Goal: Communication & Community: Answer question/provide support

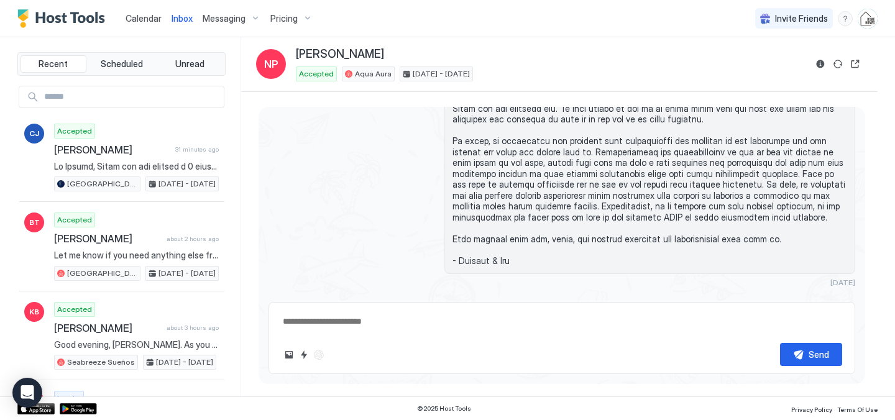
scroll to position [2713, 0]
type textarea "*"
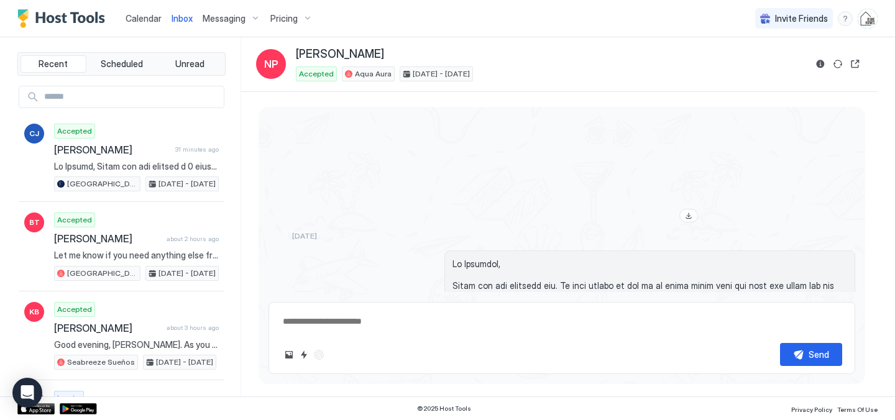
scroll to position [2887, 0]
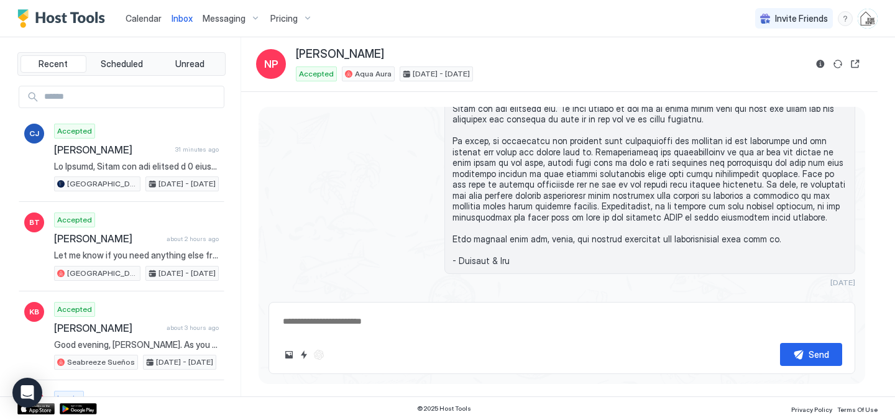
click at [147, 18] on span "Calendar" at bounding box center [143, 18] width 36 height 11
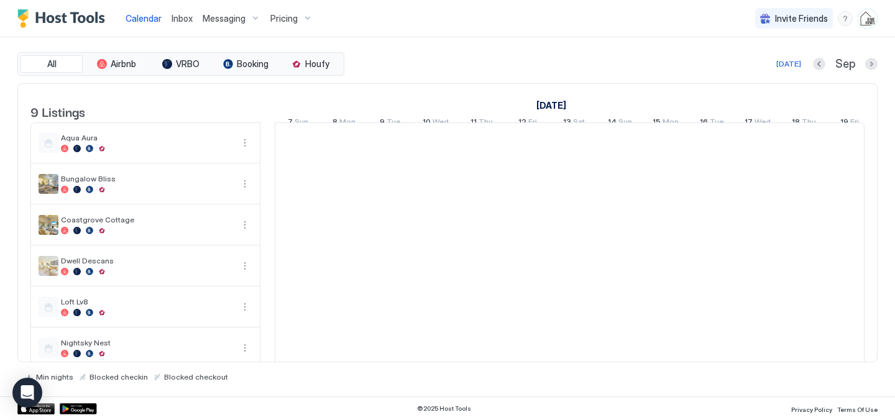
scroll to position [0, 690]
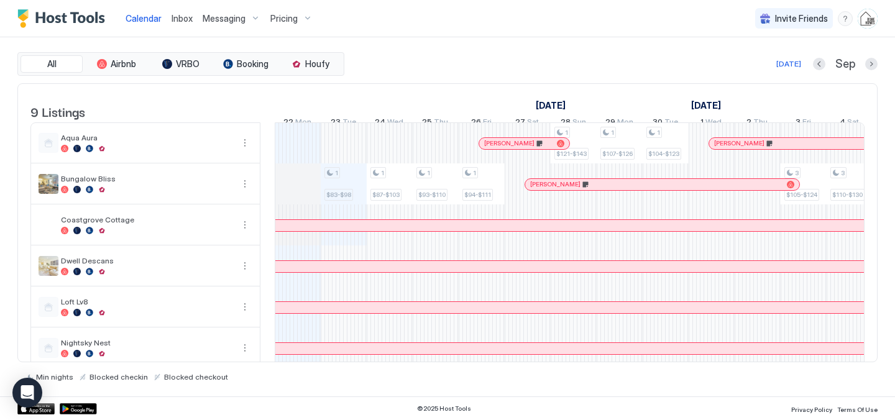
click at [183, 18] on span "Inbox" at bounding box center [181, 18] width 21 height 11
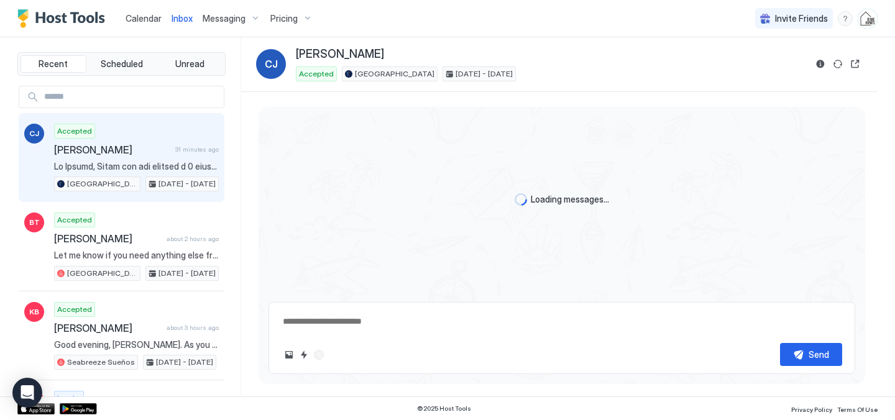
scroll to position [203, 0]
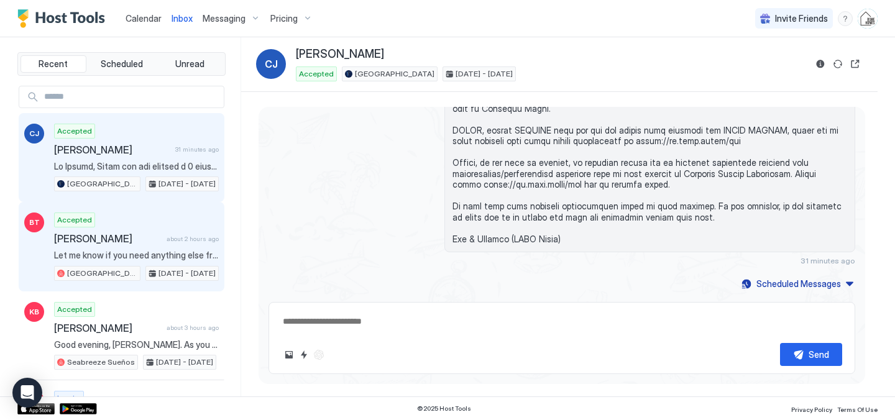
click at [133, 252] on span "Let me know if you need anything else from me." at bounding box center [136, 255] width 165 height 11
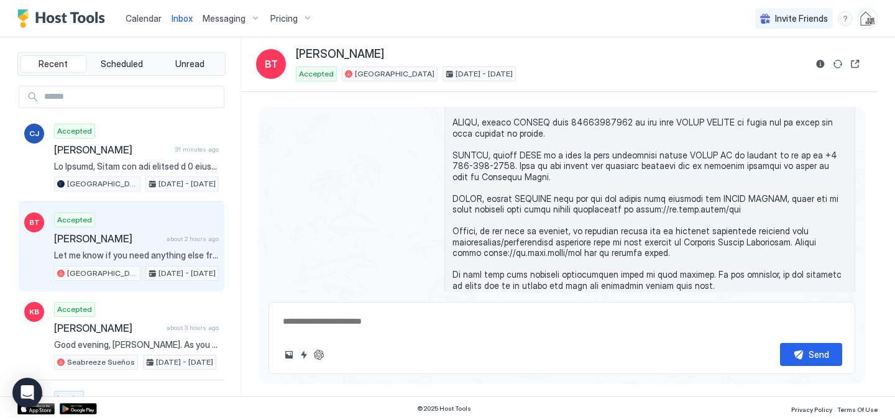
scroll to position [583, 0]
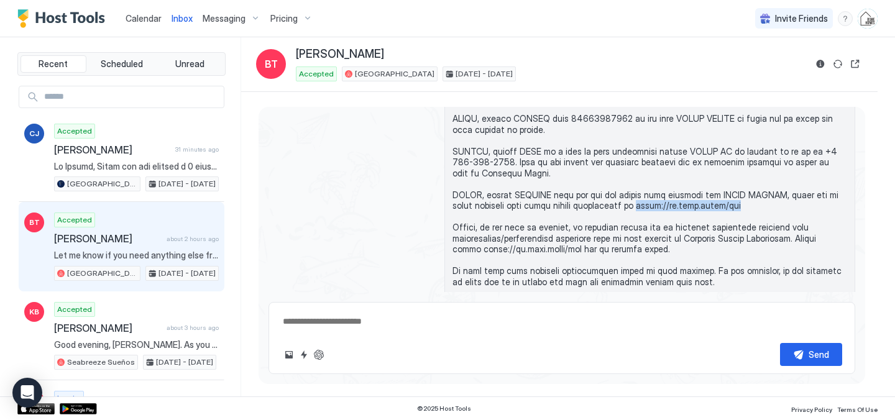
drag, startPoint x: 731, startPoint y: 229, endPoint x: 630, endPoint y: 227, distance: 100.7
click at [630, 227] on span at bounding box center [649, 184] width 394 height 250
copy span "[URL][DOMAIN_NAME][PERSON_NAME]"
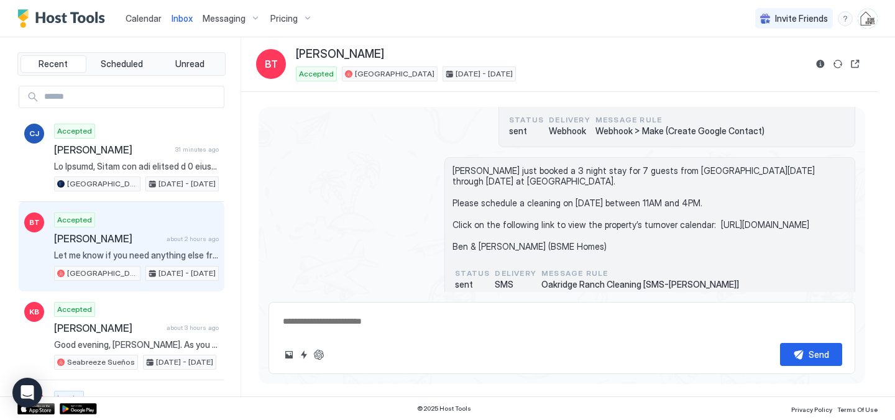
scroll to position [0, 0]
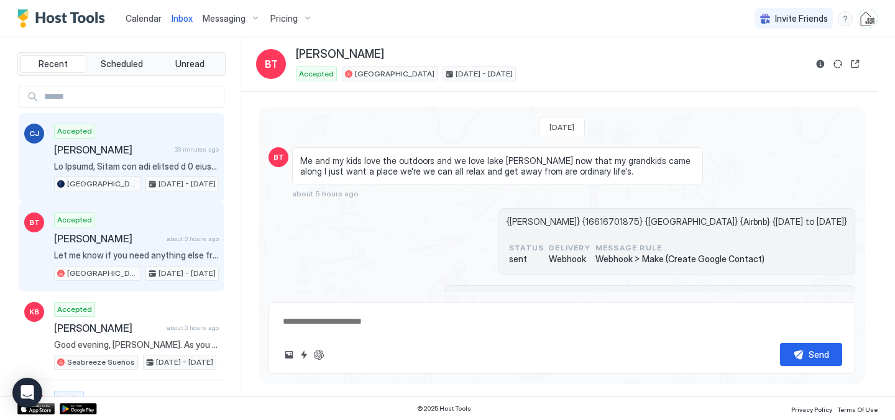
click at [153, 153] on span "[PERSON_NAME]" at bounding box center [112, 150] width 116 height 12
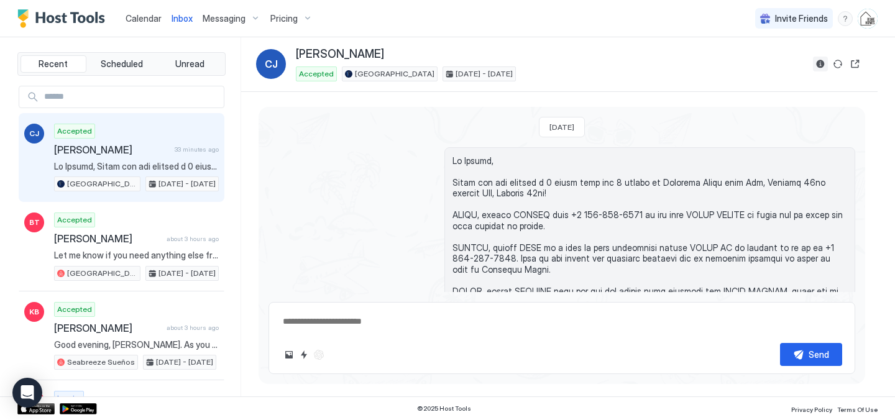
click at [821, 64] on button "Reservation information" at bounding box center [820, 64] width 15 height 15
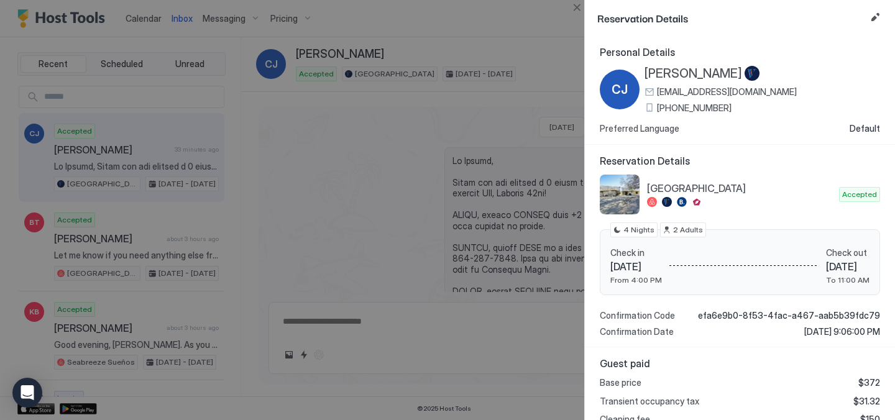
click at [727, 93] on span "[EMAIL_ADDRESS][DOMAIN_NAME]" at bounding box center [727, 91] width 140 height 11
click at [84, 92] on div at bounding box center [447, 210] width 895 height 420
click at [83, 92] on div at bounding box center [447, 210] width 895 height 420
click at [578, 6] on button "Close" at bounding box center [576, 7] width 15 height 15
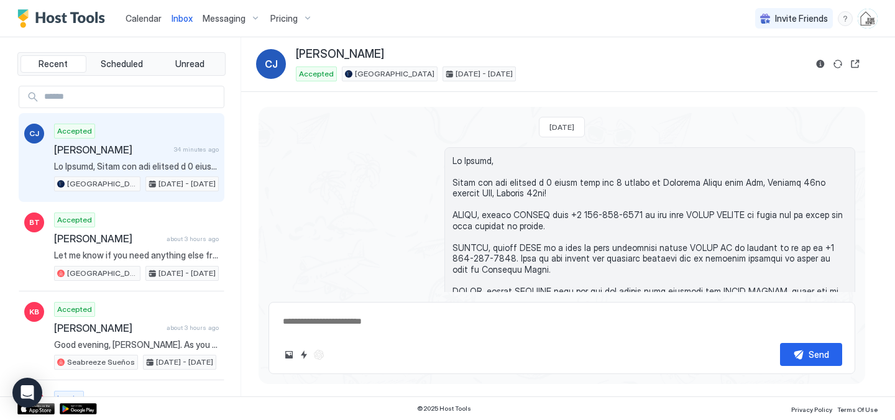
click at [138, 98] on input "Input Field" at bounding box center [131, 96] width 185 height 21
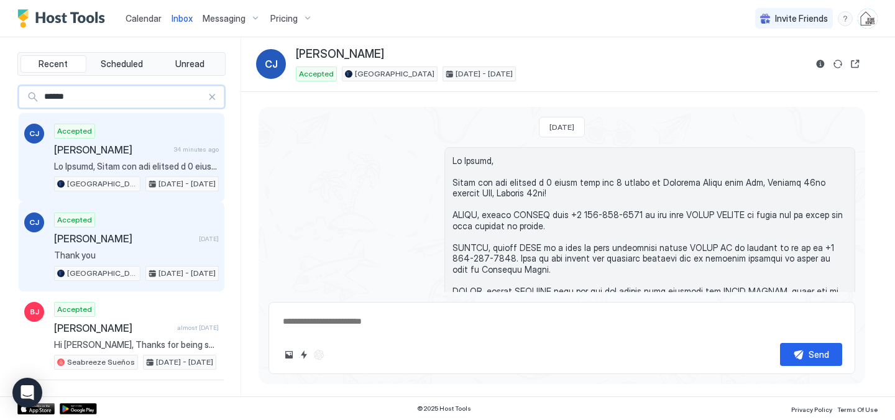
type input "******"
click at [133, 234] on span "[PERSON_NAME]" at bounding box center [124, 238] width 140 height 12
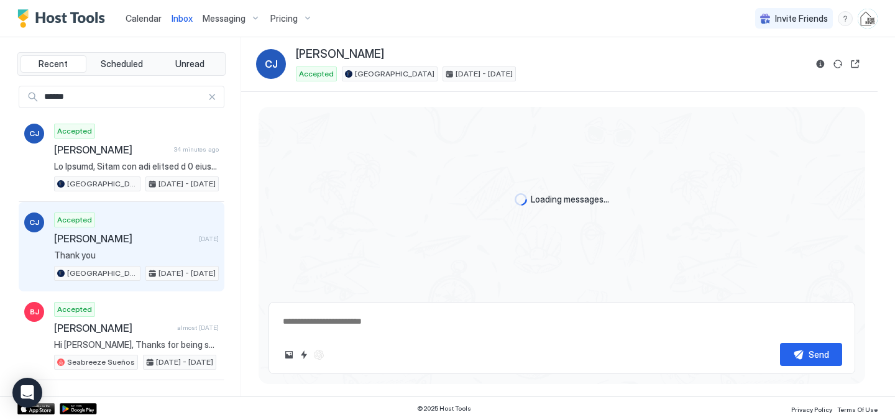
scroll to position [2326, 0]
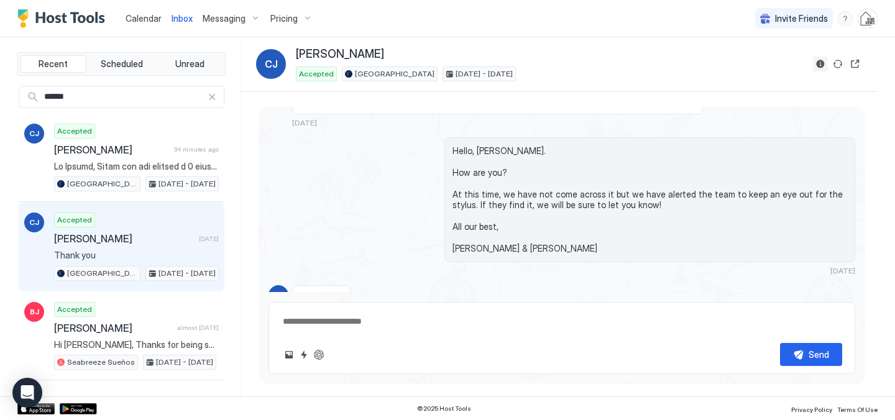
click at [818, 62] on button "Reservation information" at bounding box center [820, 64] width 15 height 15
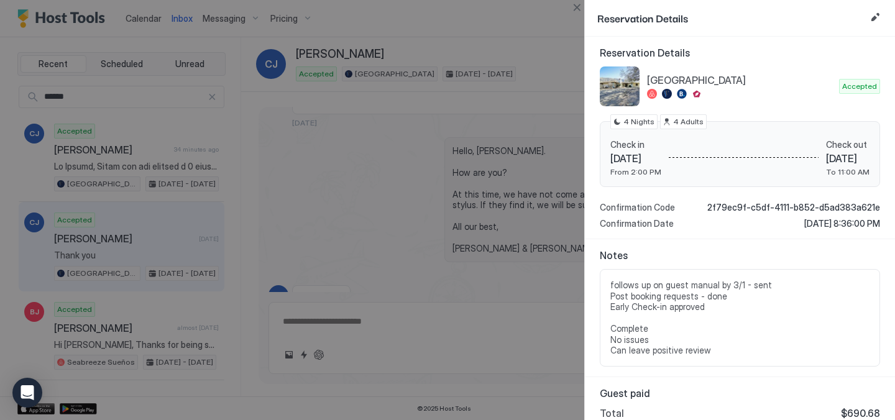
scroll to position [109, 0]
click at [577, 7] on button "Close" at bounding box center [576, 7] width 15 height 15
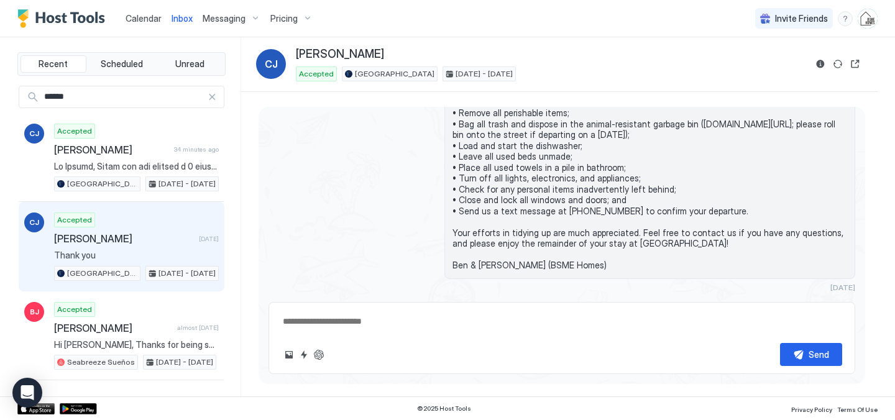
scroll to position [2326, 0]
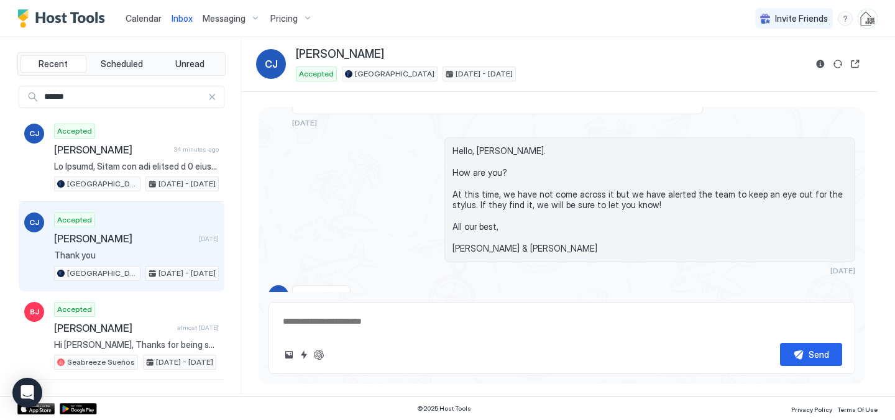
click at [211, 96] on div at bounding box center [211, 97] width 9 height 9
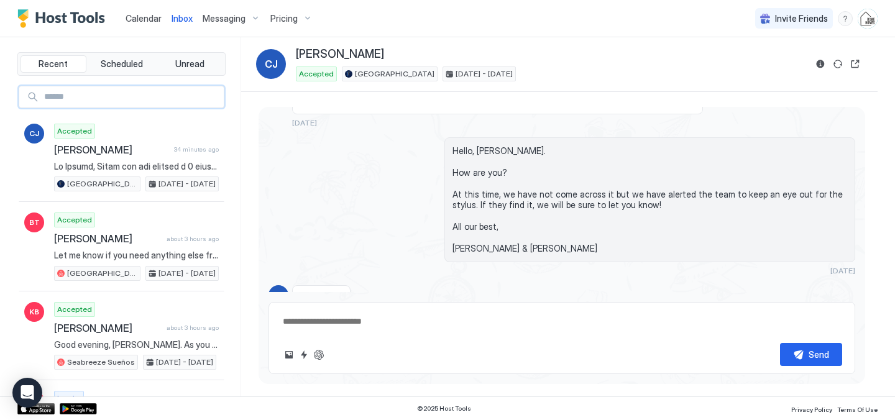
click at [145, 19] on span "Calendar" at bounding box center [143, 18] width 36 height 11
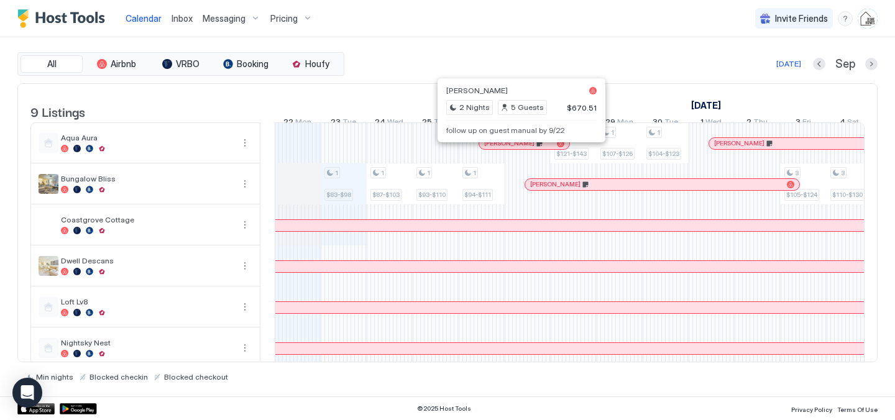
click at [516, 148] on div at bounding box center [516, 144] width 10 height 10
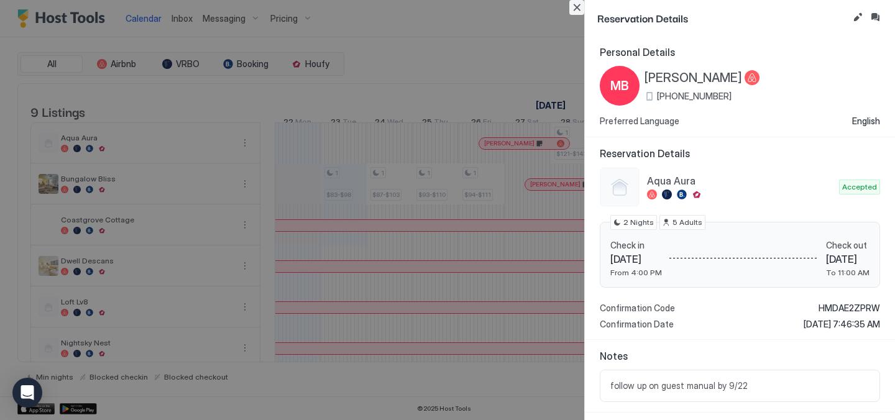
click at [578, 3] on button "Close" at bounding box center [576, 7] width 15 height 15
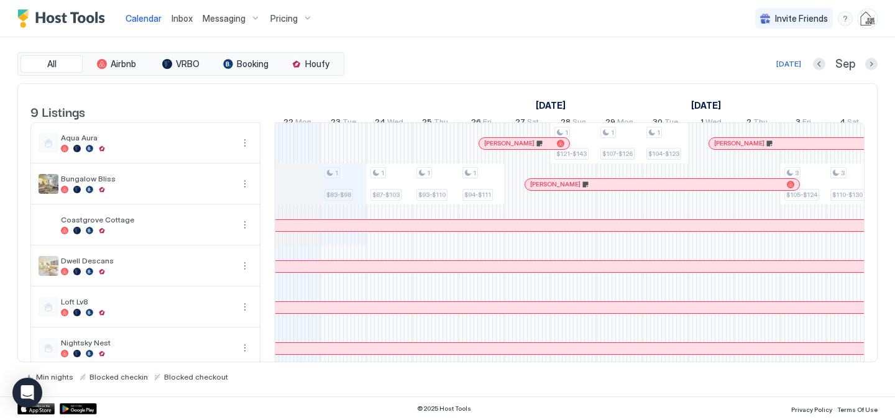
click at [518, 45] on div "All Airbnb VRBO Booking Houfy [DATE] [DATE] Listings [DATE] [DATE] 7 Sun 8 Mon …" at bounding box center [447, 216] width 860 height 359
click at [508, 148] on div at bounding box center [508, 144] width 10 height 10
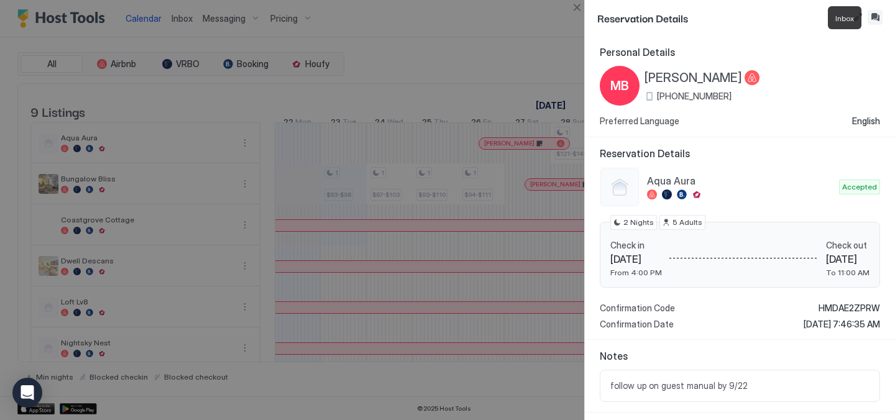
click at [871, 16] on button "Inbox" at bounding box center [874, 17] width 15 height 15
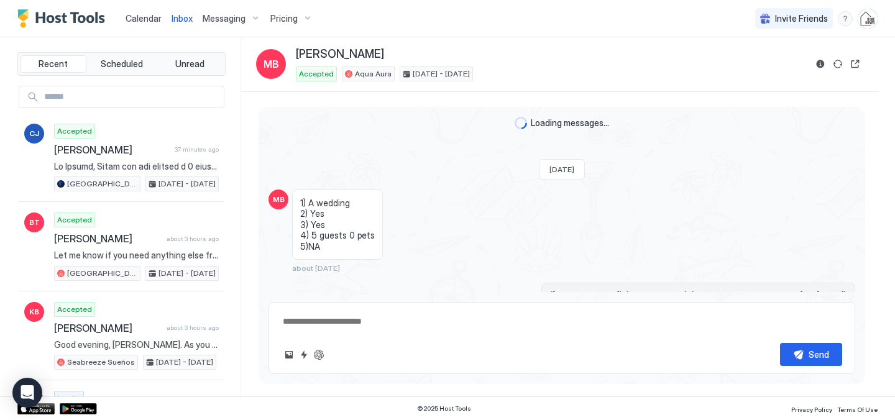
scroll to position [720, 0]
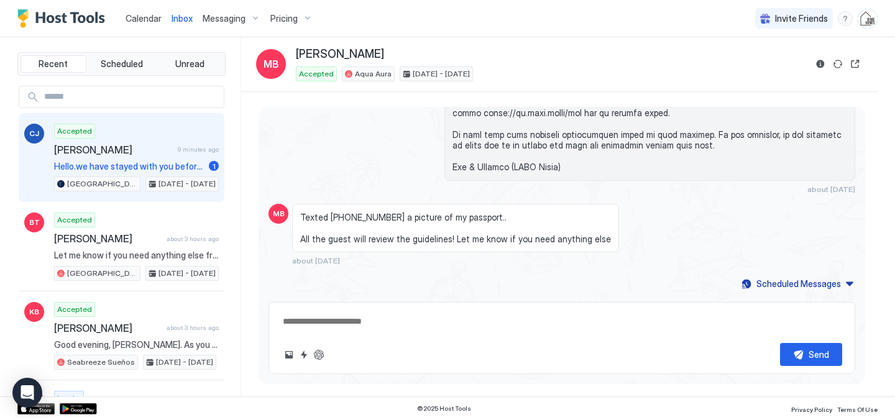
click at [145, 149] on span "[PERSON_NAME]" at bounding box center [113, 150] width 119 height 12
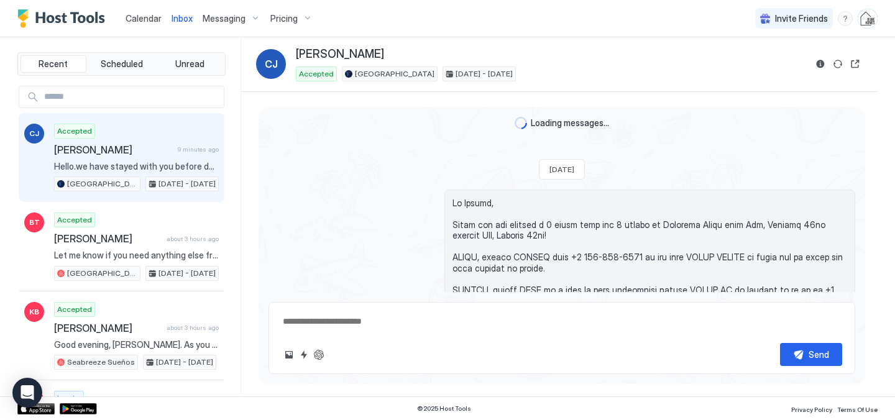
scroll to position [693, 0]
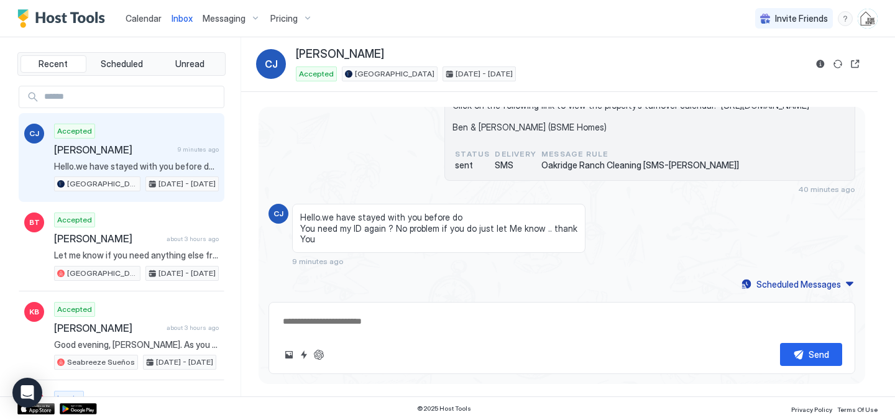
click at [297, 321] on textarea at bounding box center [561, 321] width 560 height 23
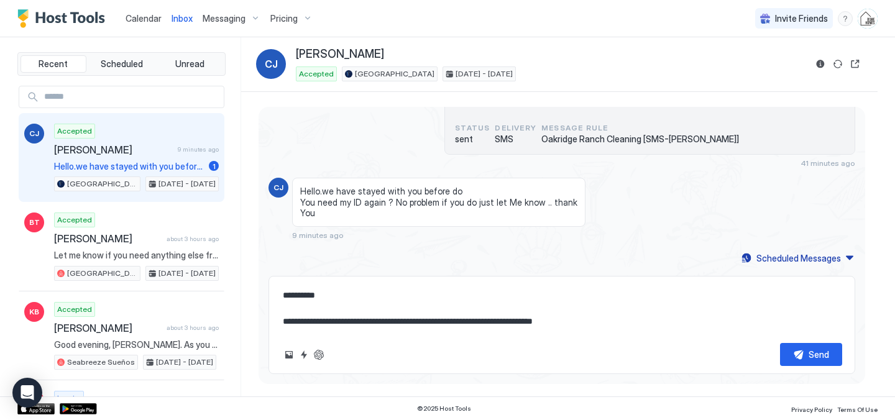
scroll to position [680, 0]
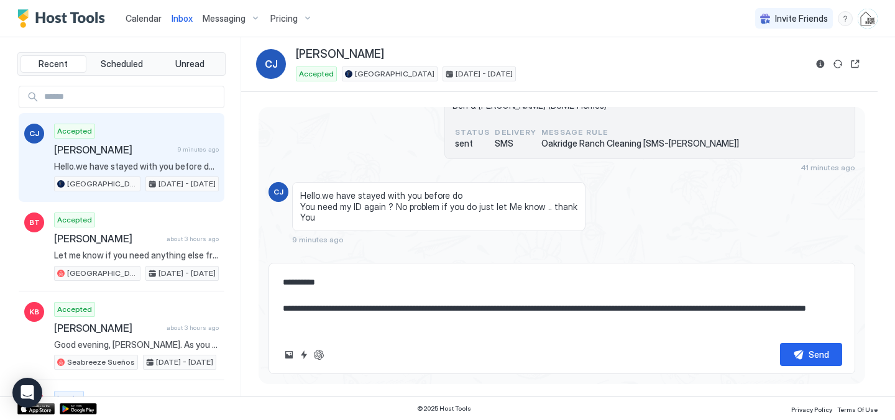
click at [626, 308] on textarea "**********" at bounding box center [561, 302] width 560 height 62
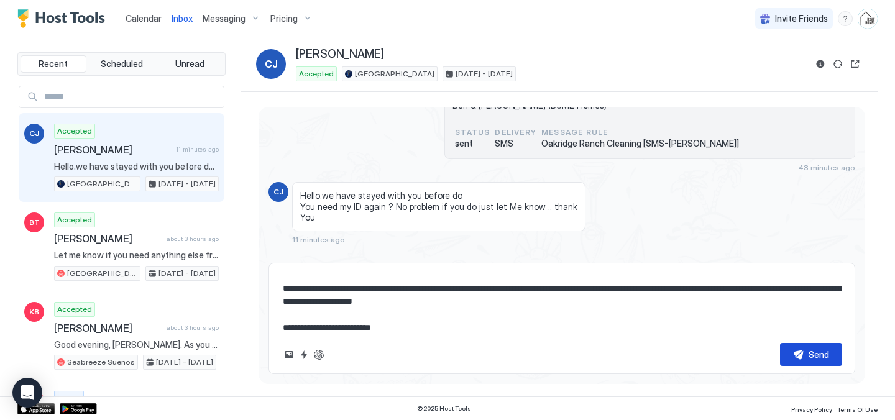
type textarea "**********"
click at [809, 358] on div "Send" at bounding box center [818, 354] width 21 height 13
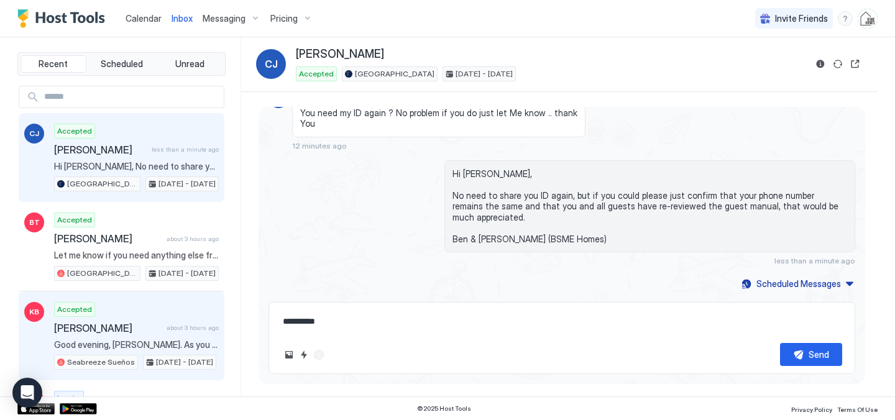
scroll to position [784, 0]
